Goal: Use online tool/utility: Utilize a website feature to perform a specific function

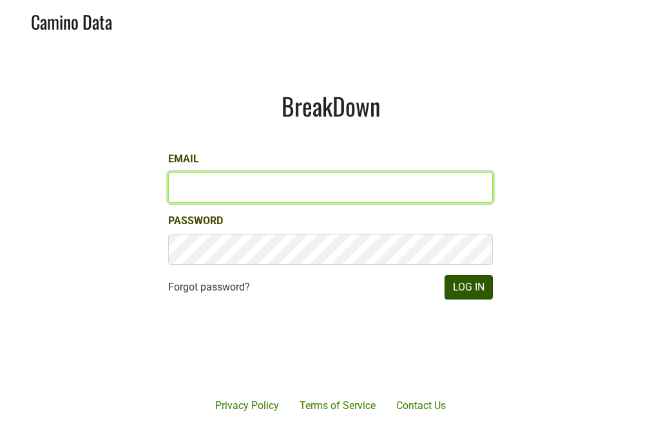
type input "[PERSON_NAME][EMAIL_ADDRESS][PERSON_NAME][DOMAIN_NAME]"
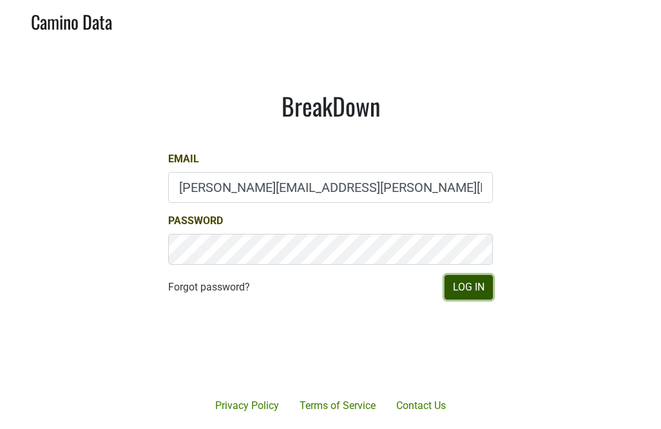
click at [472, 288] on button "Log In" at bounding box center [469, 287] width 48 height 24
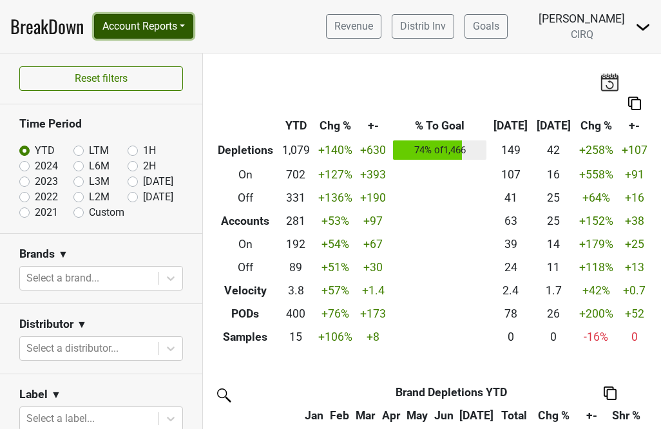
click at [132, 30] on button "Account Reports" at bounding box center [143, 26] width 99 height 24
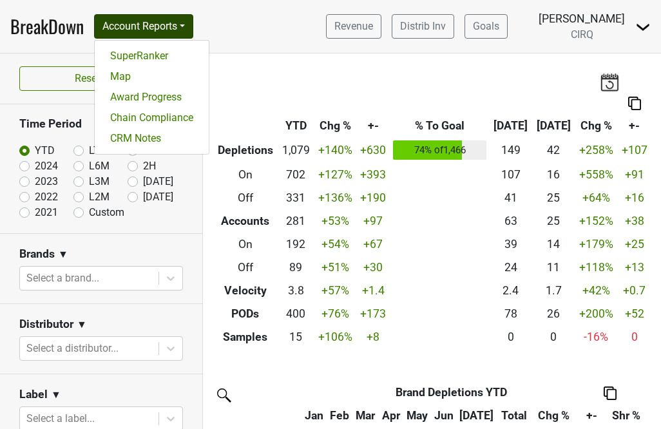
click at [52, 28] on link "BreakDown" at bounding box center [46, 26] width 73 height 27
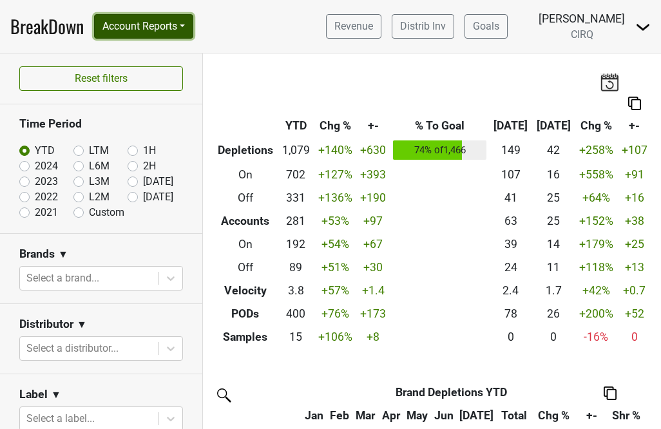
click at [185, 26] on button "Account Reports" at bounding box center [143, 26] width 99 height 24
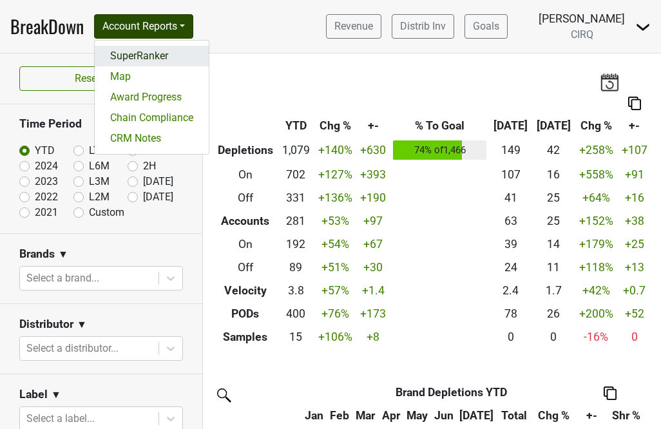
click at [168, 56] on link "SuperRanker" at bounding box center [152, 56] width 114 height 21
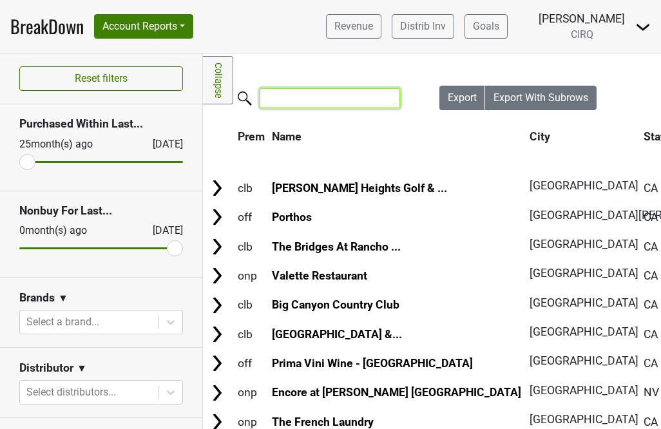
click at [282, 97] on input "search" at bounding box center [330, 98] width 141 height 20
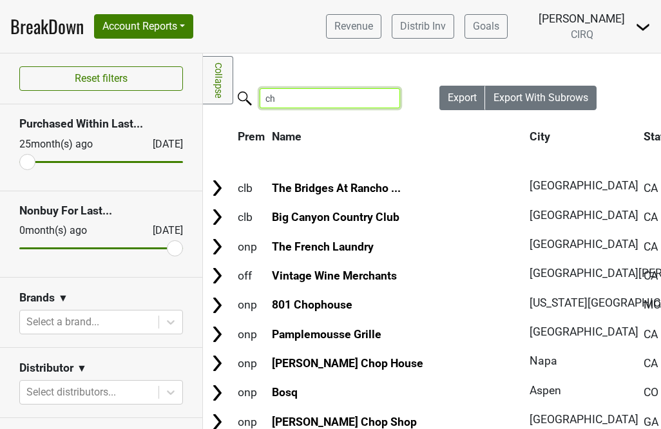
type input "c"
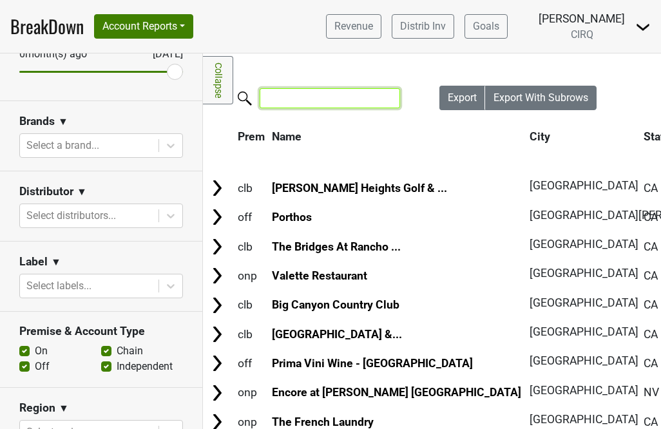
scroll to position [201, 0]
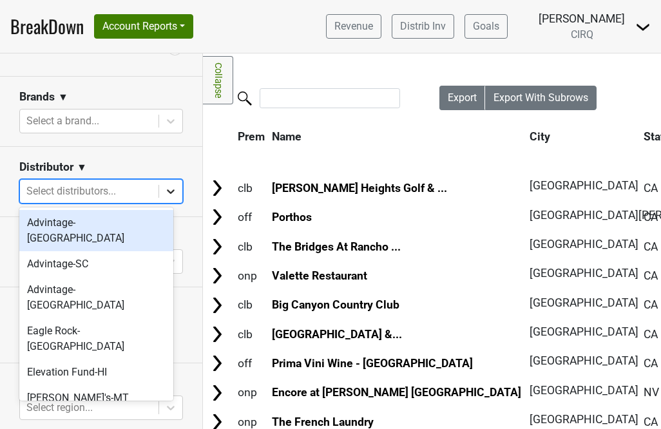
click at [162, 199] on div at bounding box center [170, 191] width 23 height 23
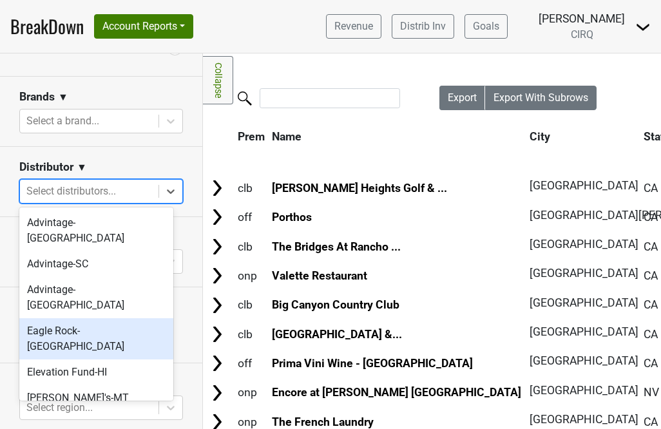
click at [95, 318] on div "Eagle Rock-[GEOGRAPHIC_DATA]" at bounding box center [96, 338] width 154 height 41
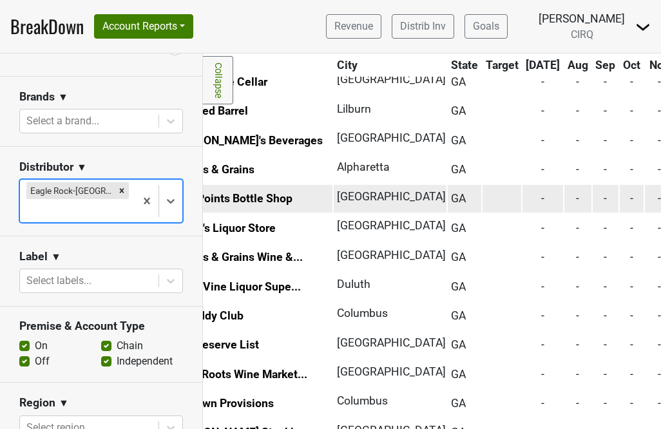
scroll to position [896, 0]
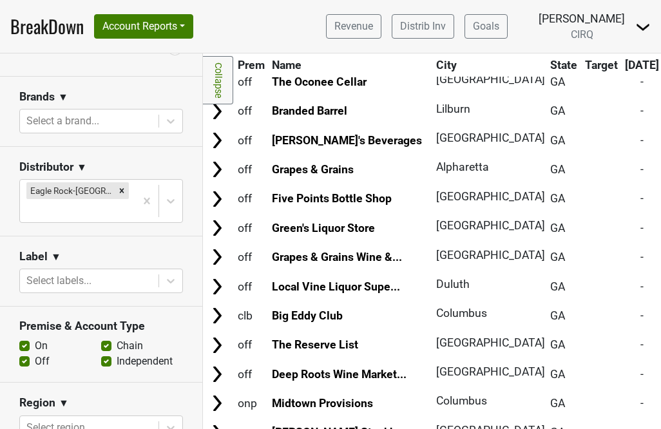
click at [49, 24] on link "BreakDown" at bounding box center [46, 26] width 73 height 27
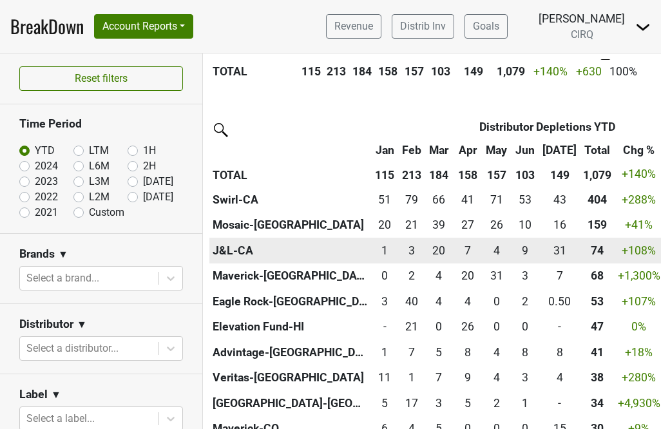
scroll to position [418, 3]
